Goal: Information Seeking & Learning: Learn about a topic

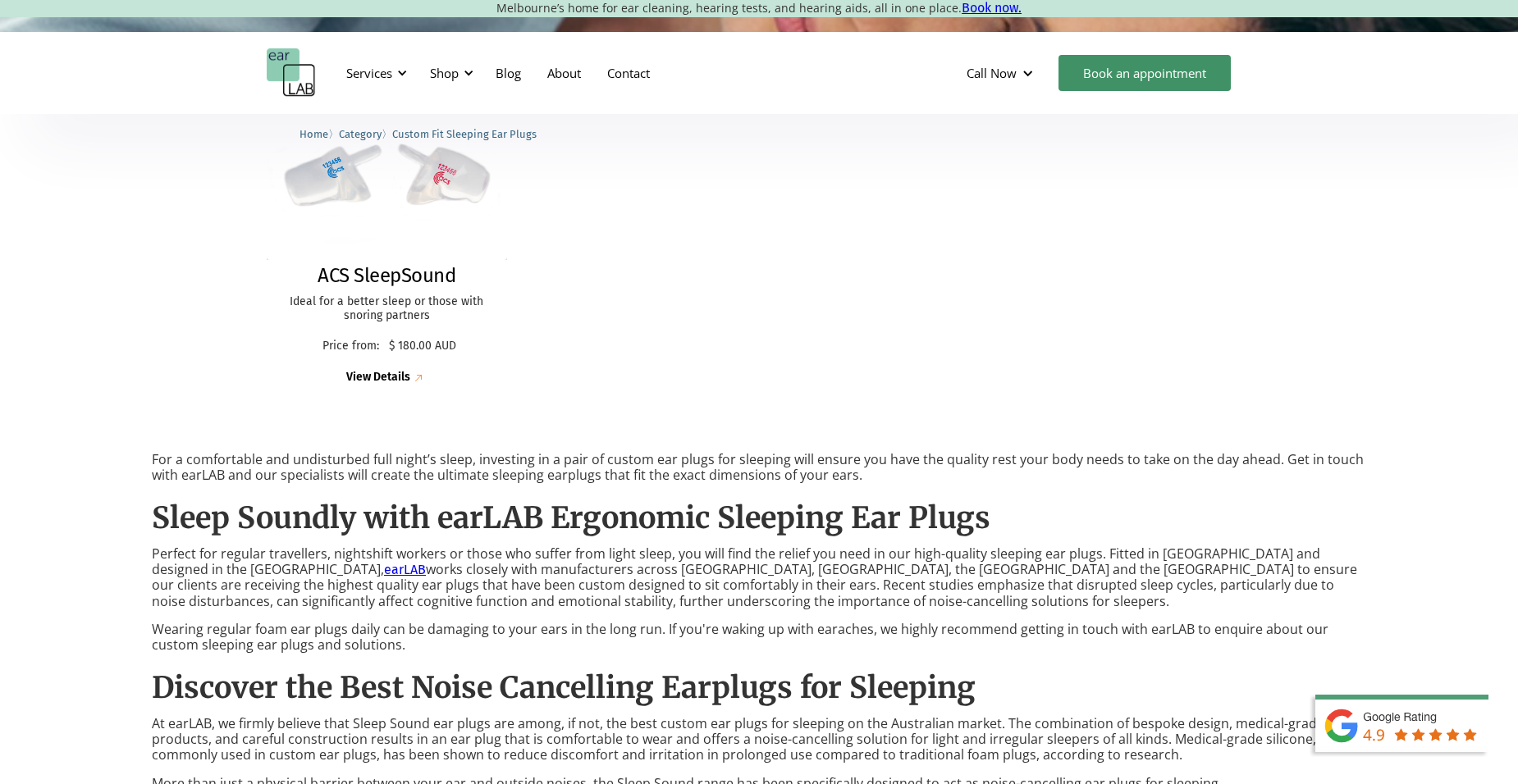
scroll to position [492, 0]
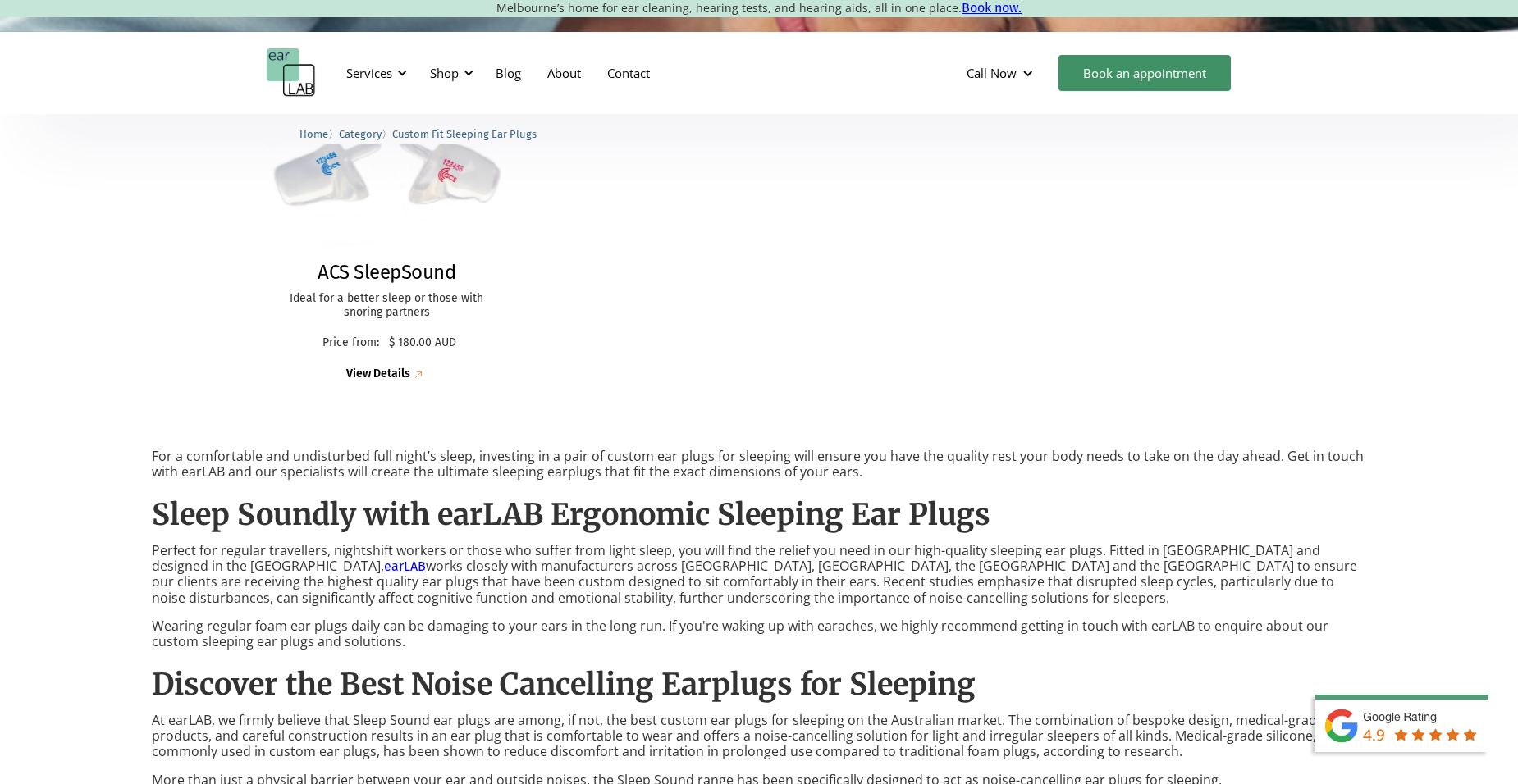
click at [400, 374] on div "View Details" at bounding box center [378, 374] width 64 height 14
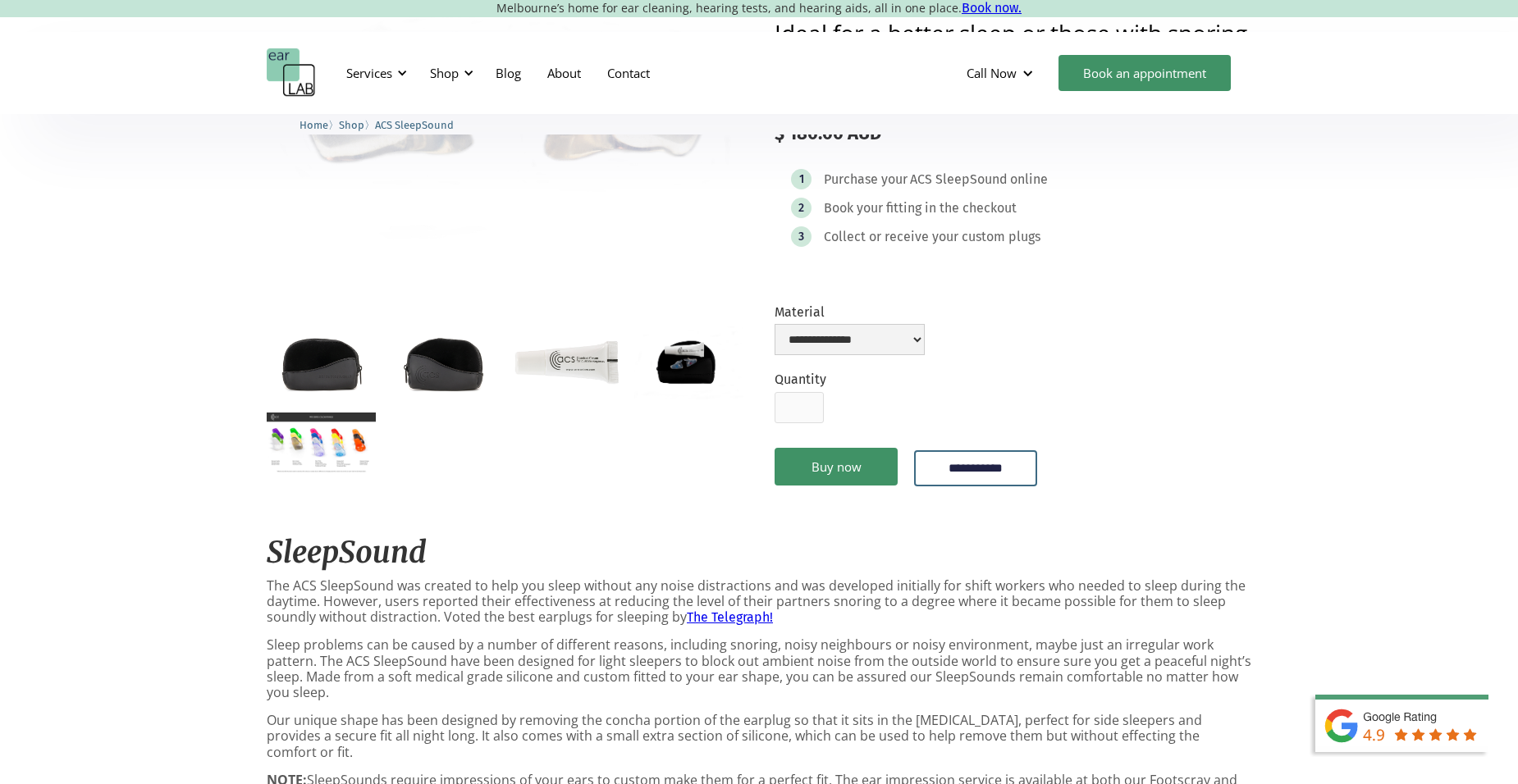
scroll to position [246, 0]
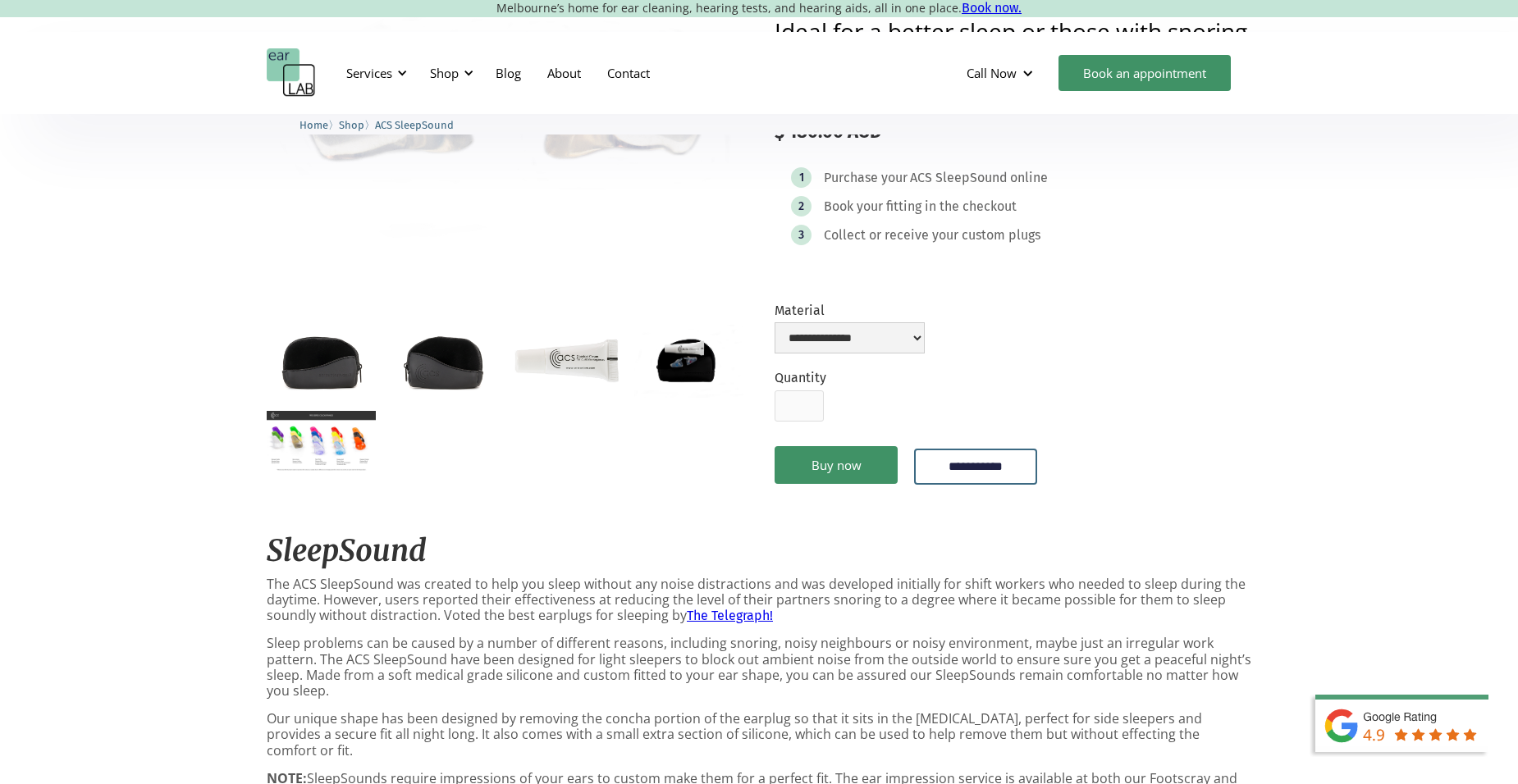
click at [563, 369] on img "open lightbox" at bounding box center [566, 360] width 109 height 72
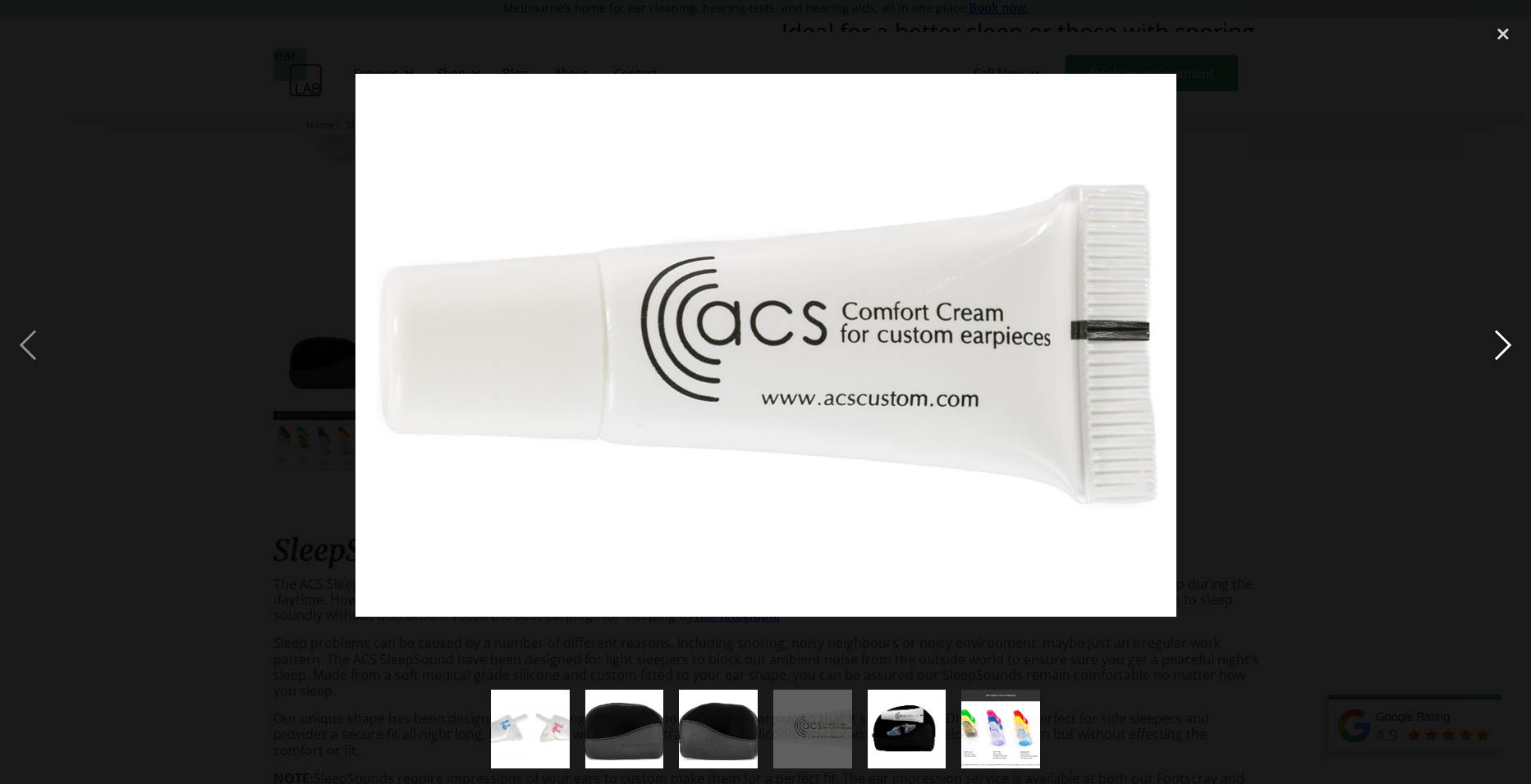
click at [1495, 348] on div "next image" at bounding box center [1502, 345] width 56 height 659
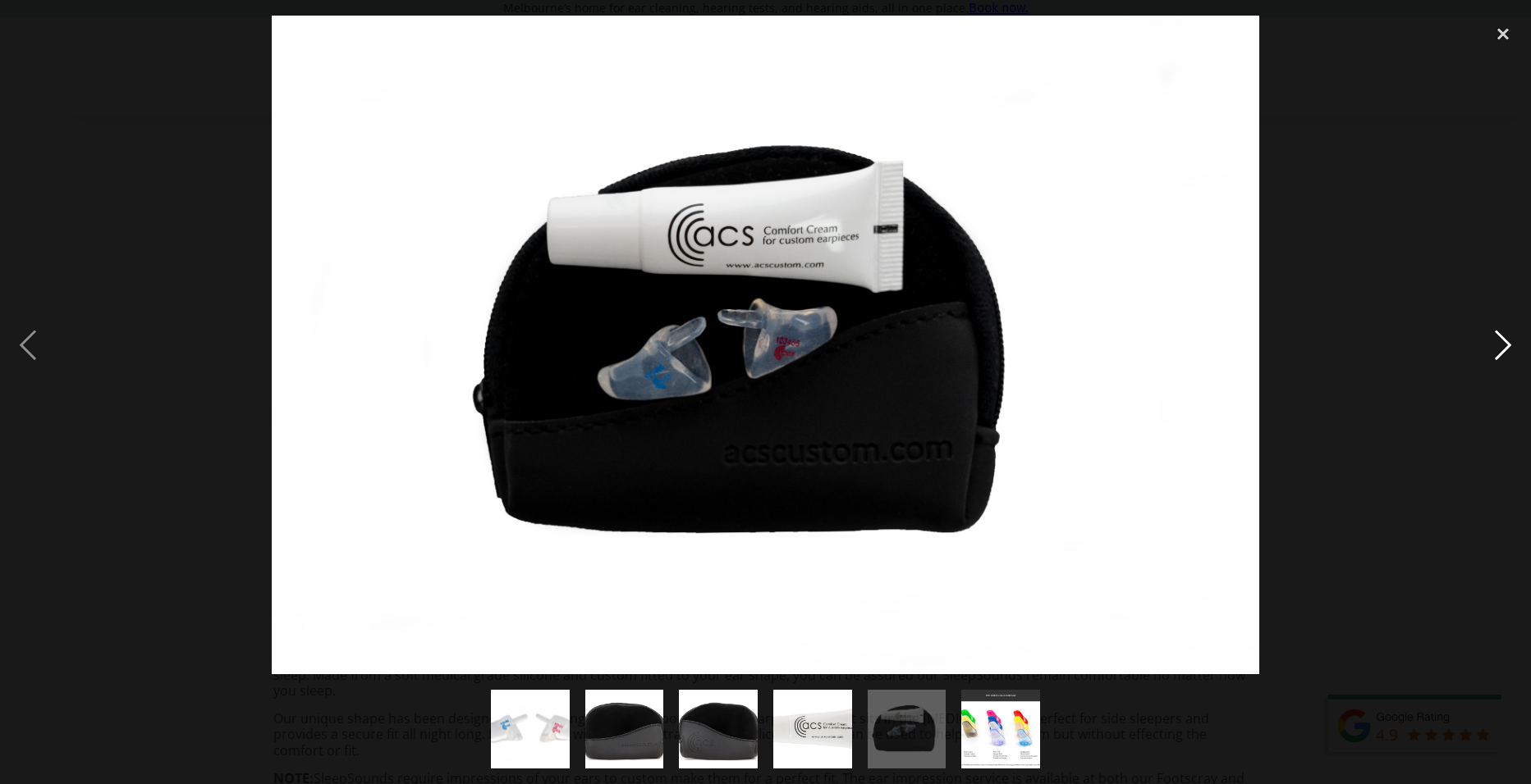
click at [1492, 356] on div "next image" at bounding box center [1502, 345] width 56 height 659
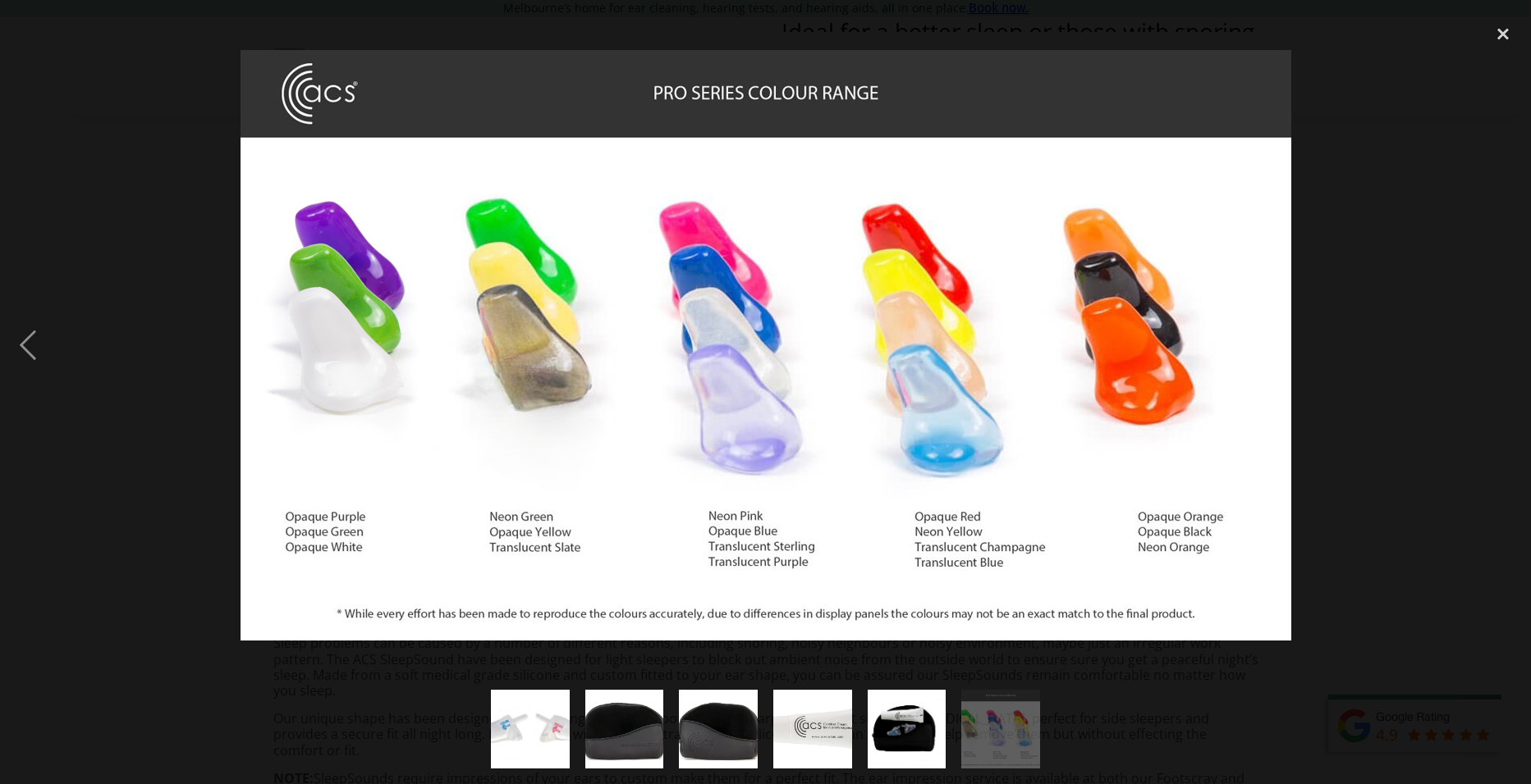
click at [1492, 356] on div "next image" at bounding box center [1502, 345] width 56 height 659
click at [1498, 32] on div "close lightbox" at bounding box center [1502, 33] width 56 height 36
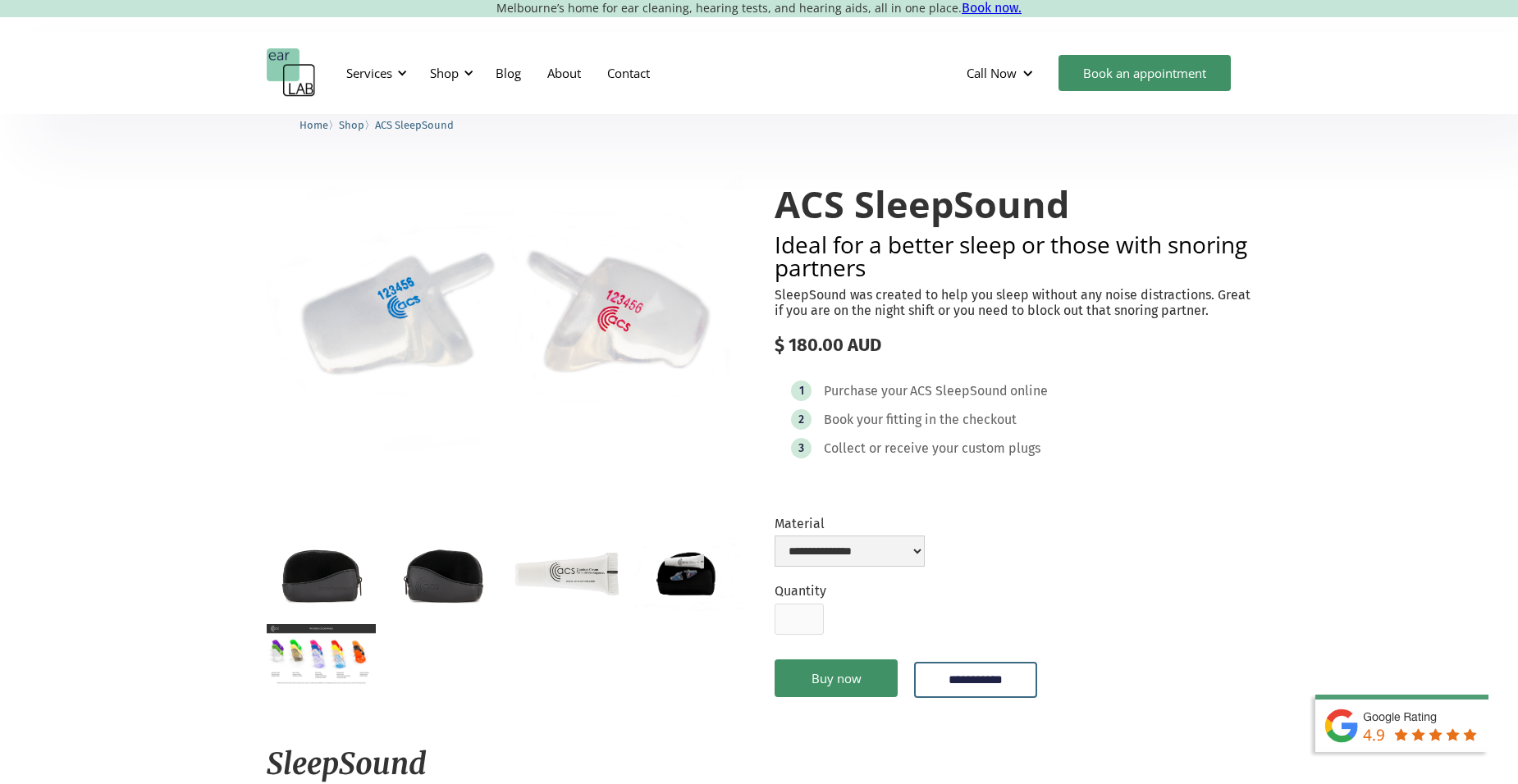
scroll to position [0, 0]
